Goal: Transaction & Acquisition: Download file/media

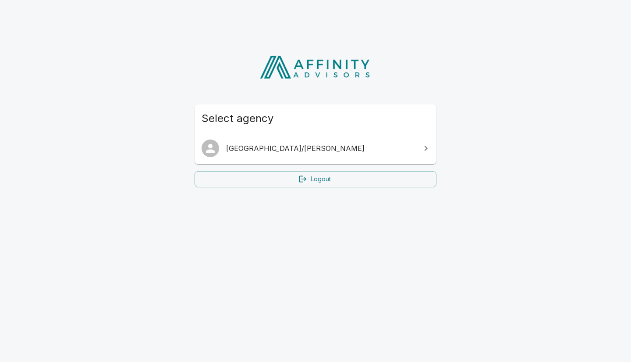
click at [257, 151] on span "[GEOGRAPHIC_DATA]/[PERSON_NAME]" at bounding box center [320, 148] width 189 height 11
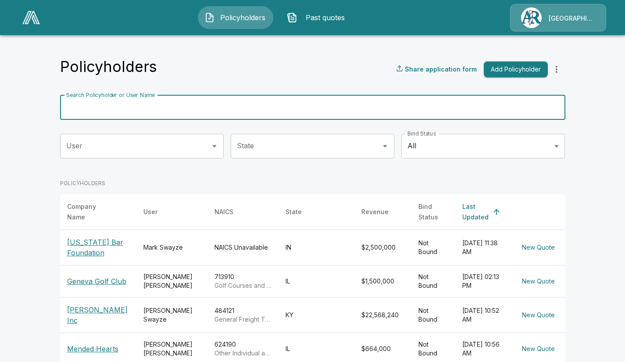
click at [217, 114] on input "Search Policyholder or User Name" at bounding box center [307, 107] width 495 height 25
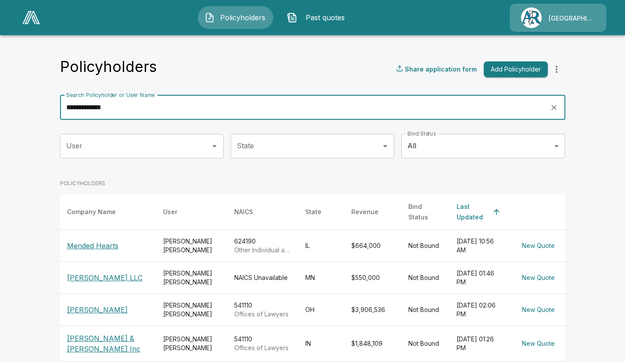
type input "**********"
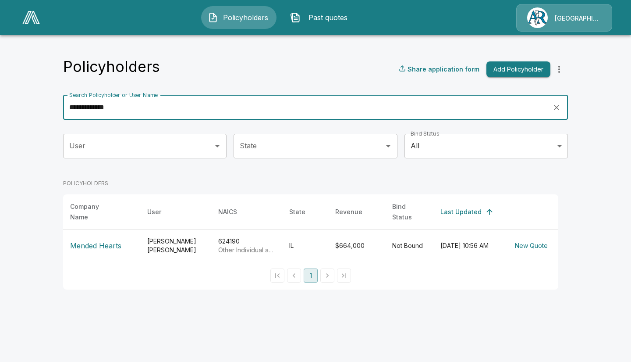
click at [104, 240] on p "Mended Hearts" at bounding box center [101, 245] width 63 height 11
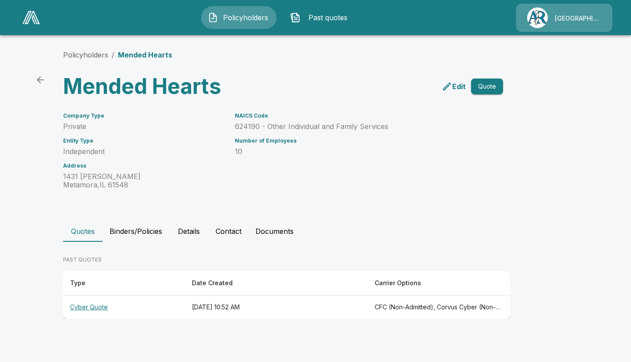
click at [101, 307] on th "Cyber Quote" at bounding box center [124, 307] width 122 height 23
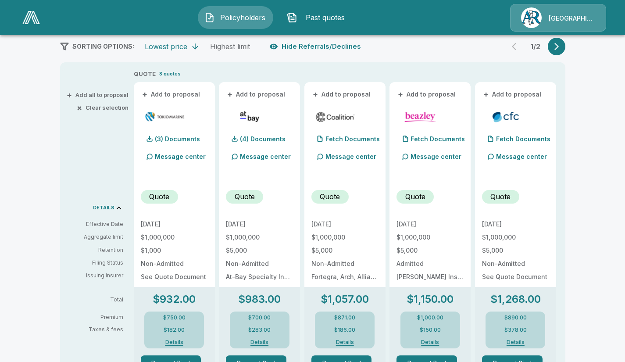
scroll to position [173, 0]
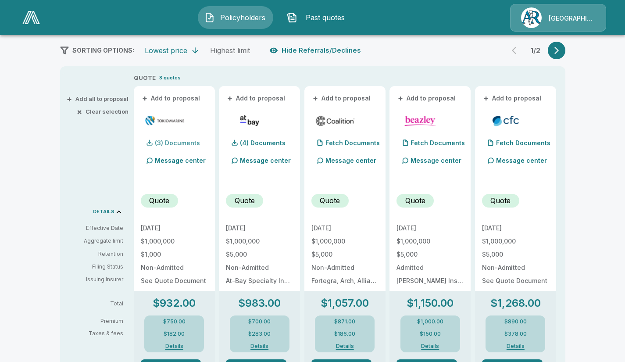
click at [183, 142] on p "(3) Documents" at bounding box center [177, 143] width 45 height 6
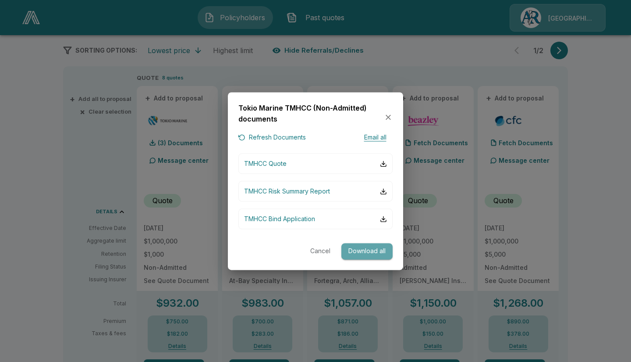
click at [372, 253] on button "Download all" at bounding box center [367, 251] width 51 height 16
